Goal: Navigation & Orientation: Find specific page/section

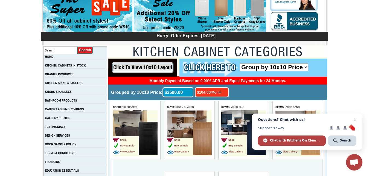
scroll to position [84, 0]
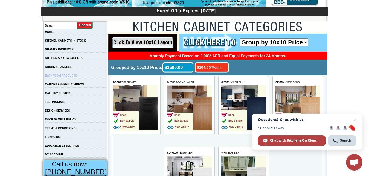
click at [73, 76] on link "BATHROOM PRODUCTS" at bounding box center [61, 75] width 32 height 3
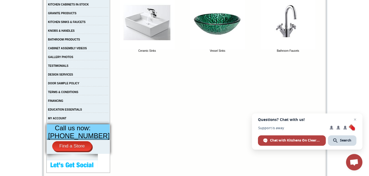
scroll to position [111, 0]
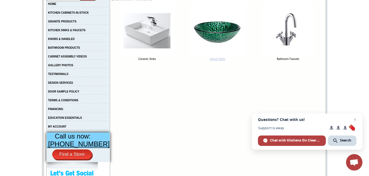
click at [212, 31] on img at bounding box center [217, 30] width 55 height 55
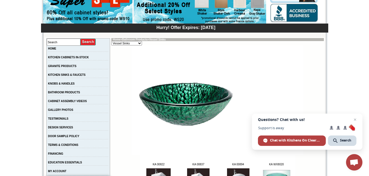
scroll to position [56, 0]
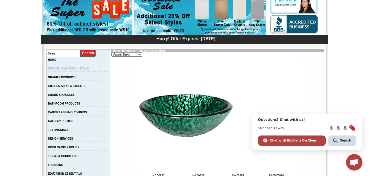
click at [84, 69] on link "KITCHEN CABINETS IN-STOCK" at bounding box center [68, 68] width 41 height 3
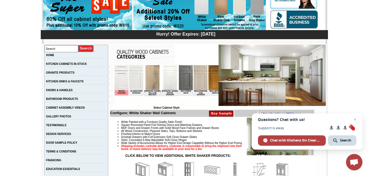
scroll to position [56, 0]
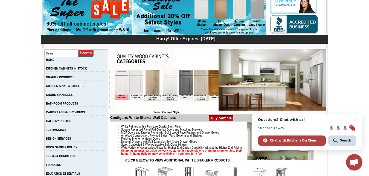
click at [199, 82] on img at bounding box center [200, 82] width 14 height 25
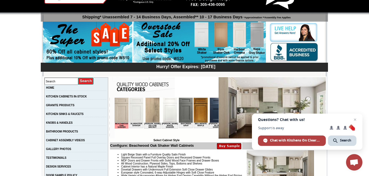
scroll to position [56, 0]
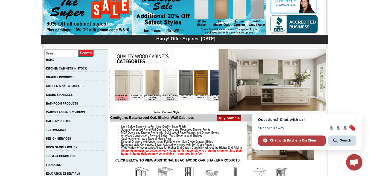
click at [210, 79] on img at bounding box center [216, 82] width 14 height 25
